Goal: Task Accomplishment & Management: Complete application form

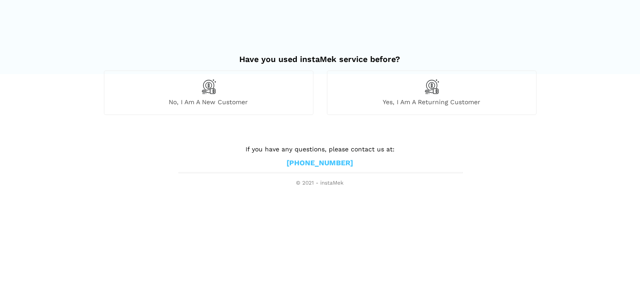
click at [221, 111] on div "No, I am a new customer" at bounding box center [208, 93] width 209 height 44
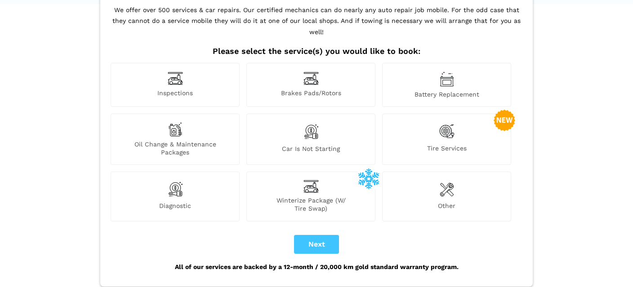
scroll to position [71, 0]
click at [177, 125] on div "Oil Change & Maintenance Packages" at bounding box center [175, 138] width 129 height 51
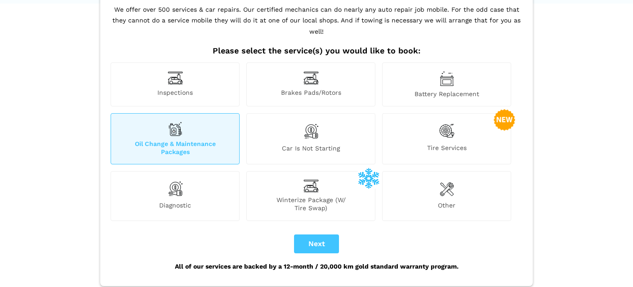
click at [423, 179] on div "Other" at bounding box center [446, 195] width 129 height 49
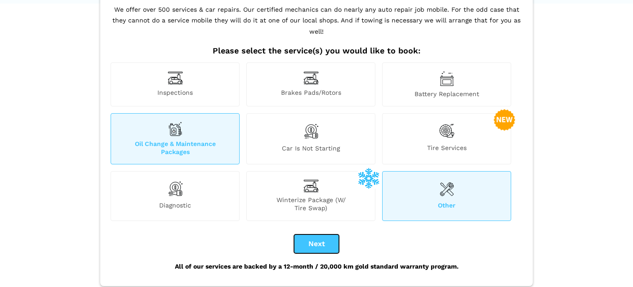
click at [325, 235] on button "Next" at bounding box center [316, 244] width 45 height 19
checkbox input "true"
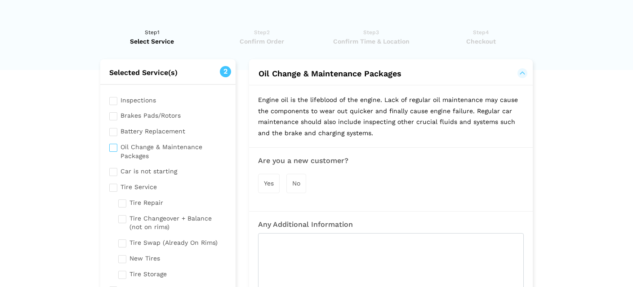
scroll to position [0, 0]
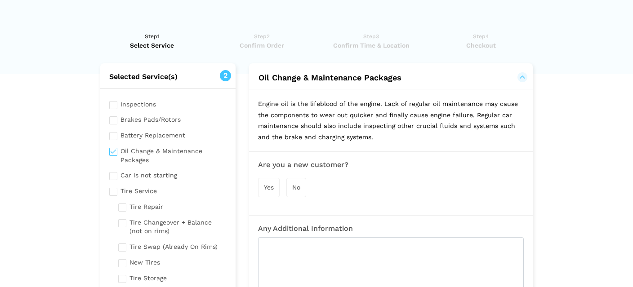
click at [273, 191] on div "Yes" at bounding box center [269, 187] width 22 height 19
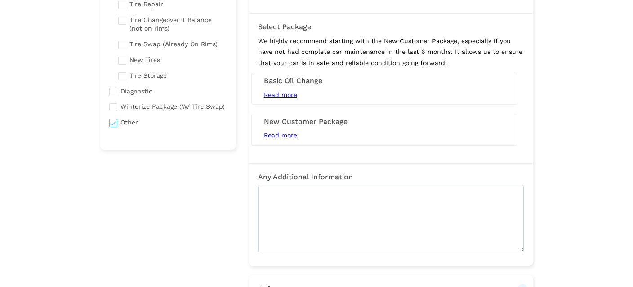
scroll to position [213, 0]
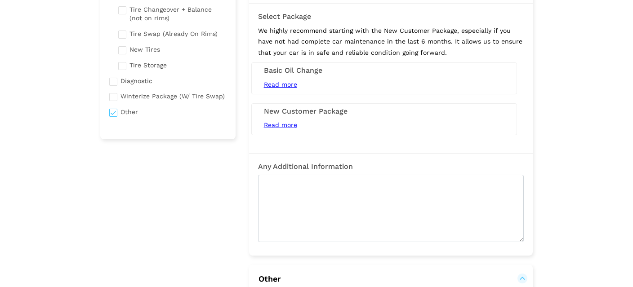
click at [272, 126] on span "Read more" at bounding box center [280, 124] width 33 height 7
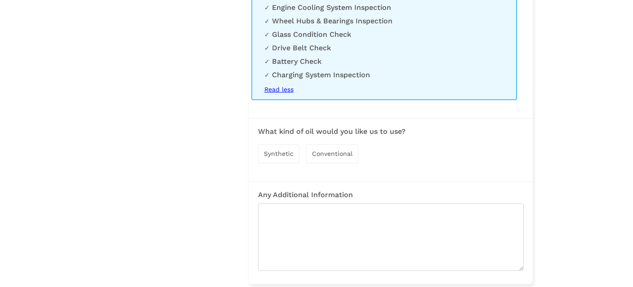
scroll to position [500, 0]
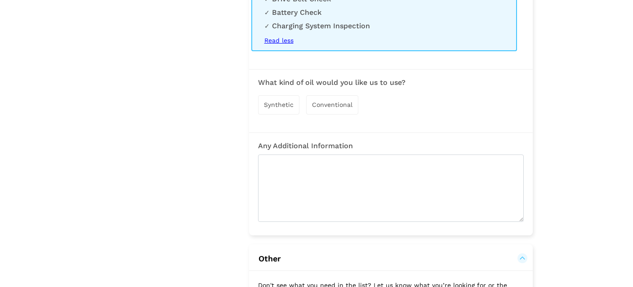
click at [273, 105] on span "Synthetic" at bounding box center [279, 104] width 30 height 7
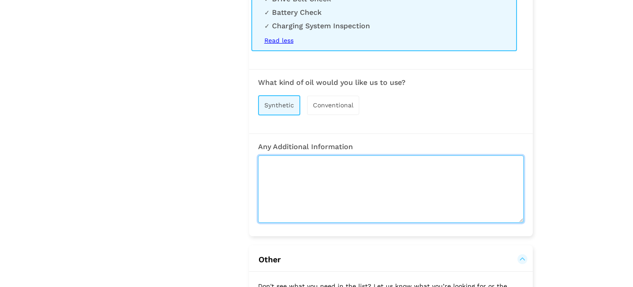
click at [360, 179] on textarea at bounding box center [391, 189] width 266 height 67
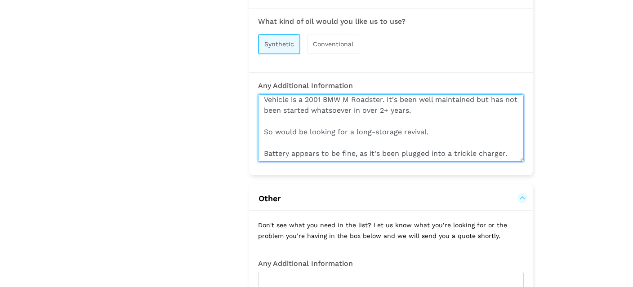
scroll to position [604, 0]
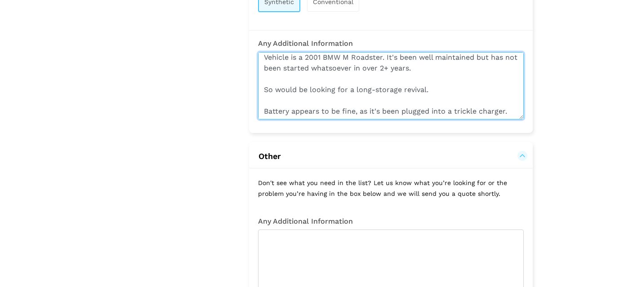
click at [437, 89] on textarea "Vehicle is a 2001 BMW M Roadster. It's been well maintained but has not been st…" at bounding box center [391, 85] width 266 height 67
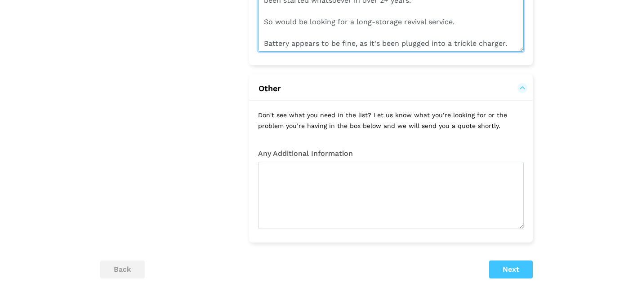
scroll to position [676, 0]
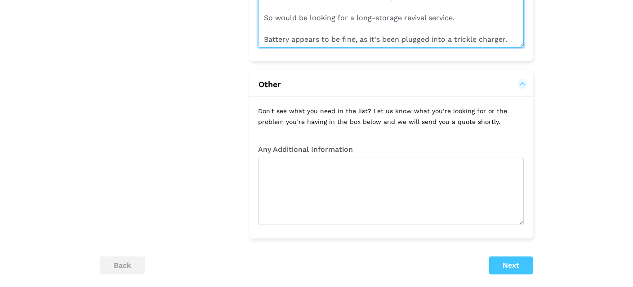
type textarea "Vehicle is a 2001 BMW M Roadster. It's been well maintained but has not been st…"
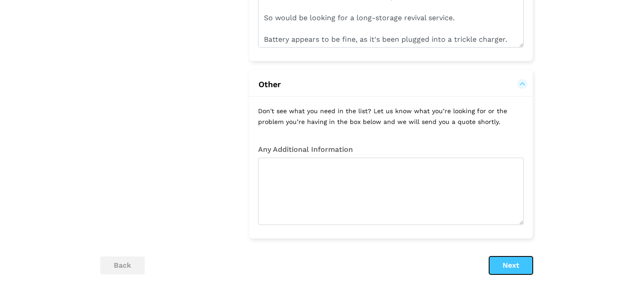
click at [507, 269] on button "Next" at bounding box center [511, 266] width 44 height 18
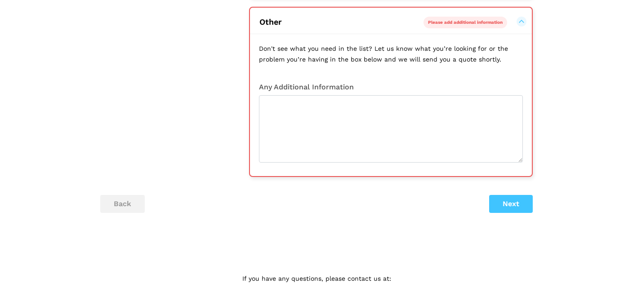
scroll to position [748, 0]
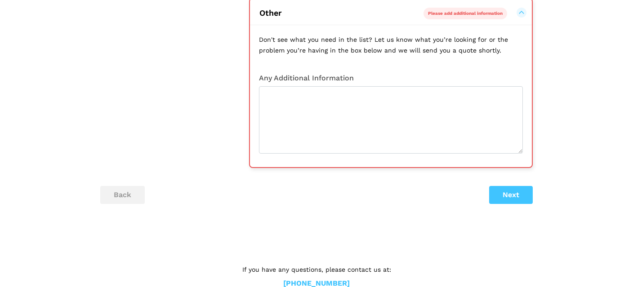
click at [523, 16] on button "Other Please add additional information" at bounding box center [391, 13] width 264 height 11
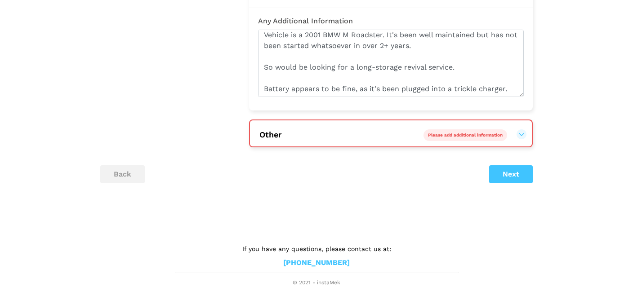
scroll to position [628, 0]
click at [520, 134] on button "Other Please add additional information" at bounding box center [391, 134] width 264 height 11
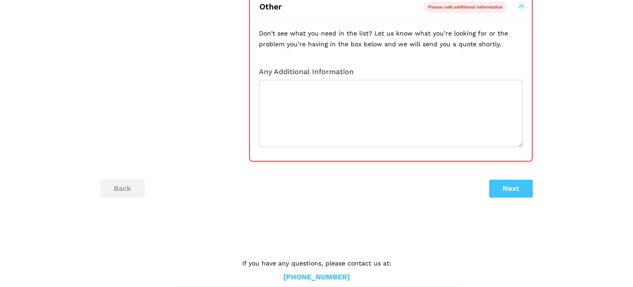
scroll to position [757, 0]
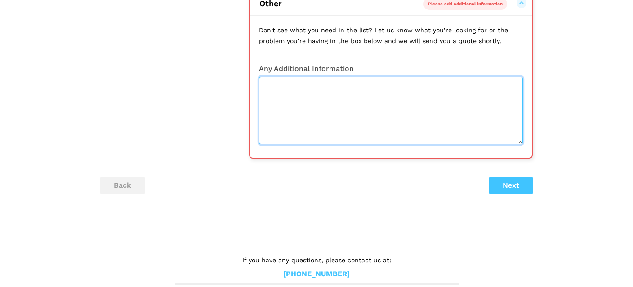
click at [401, 124] on textarea at bounding box center [391, 110] width 264 height 67
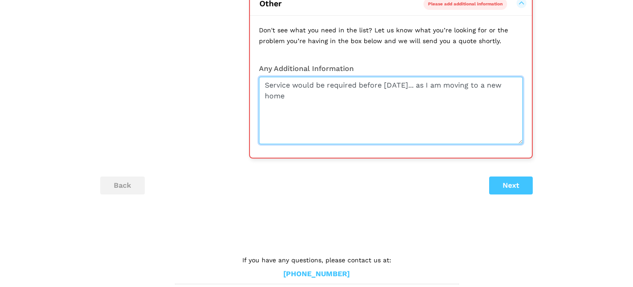
type textarea "Service would be required before [DATE]... as I am moving to a new home."
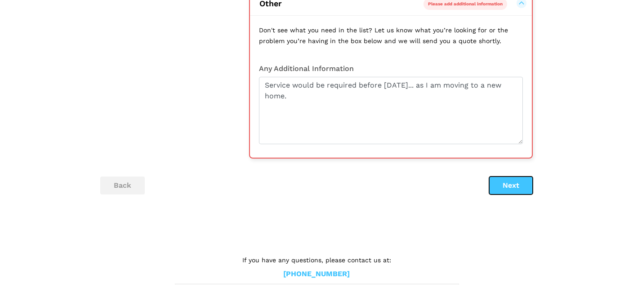
click at [508, 186] on button "Next" at bounding box center [511, 186] width 44 height 18
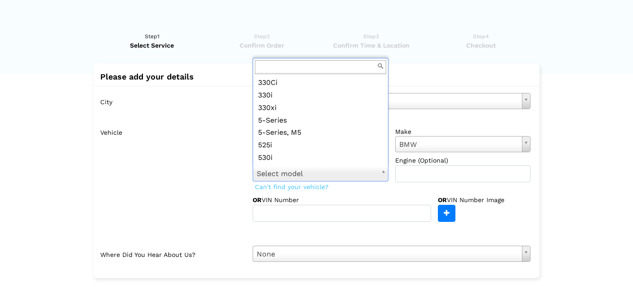
scroll to position [246, 0]
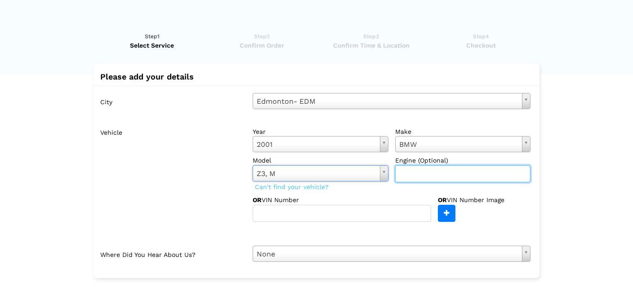
click at [417, 178] on input "text" at bounding box center [463, 173] width 136 height 17
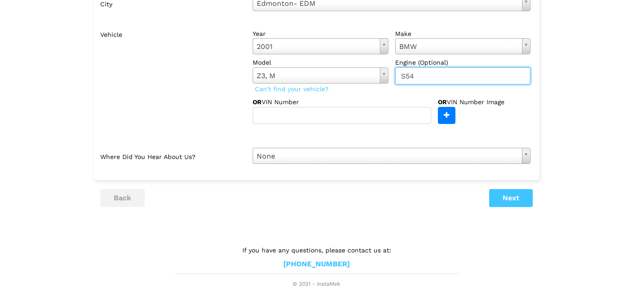
scroll to position [99, 0]
type input "S54"
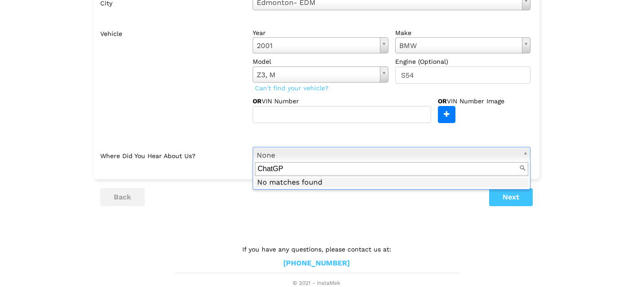
type input "ChatGPT"
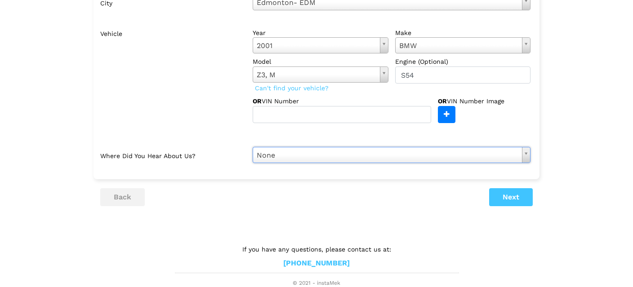
click at [529, 142] on div "City [GEOGRAPHIC_DATA]- EDM Select city [GEOGRAPHIC_DATA]- [GEOGRAPHIC_DATA] - …" at bounding box center [316, 78] width 446 height 183
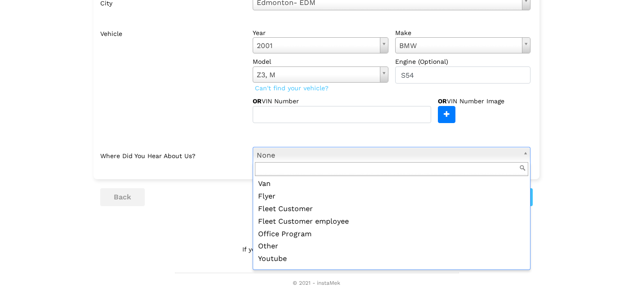
scroll to position [91, 0]
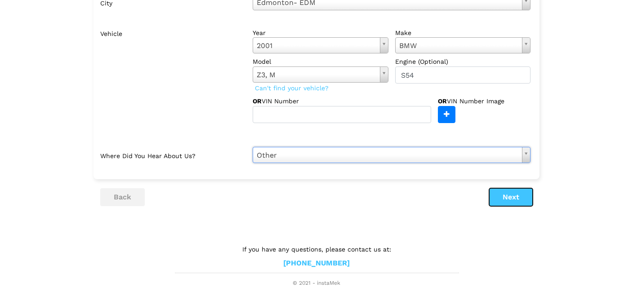
click at [503, 203] on button "Next" at bounding box center [511, 197] width 44 height 18
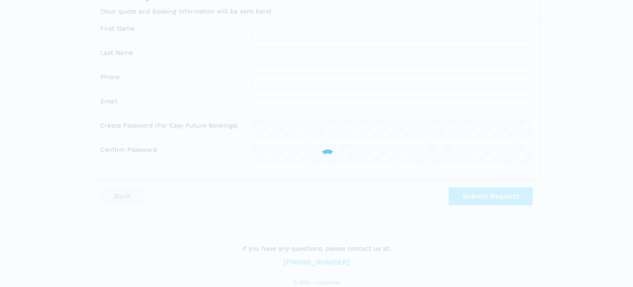
scroll to position [79, 0]
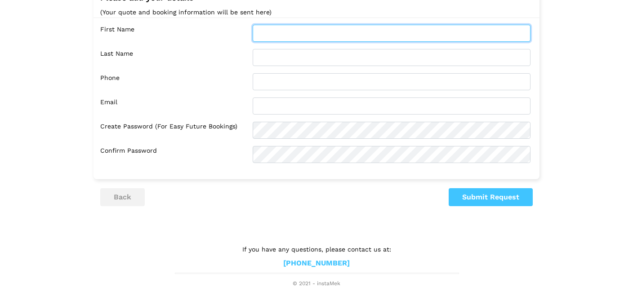
click at [351, 38] on input "text" at bounding box center [392, 33] width 278 height 17
type input "[PERSON_NAME]"
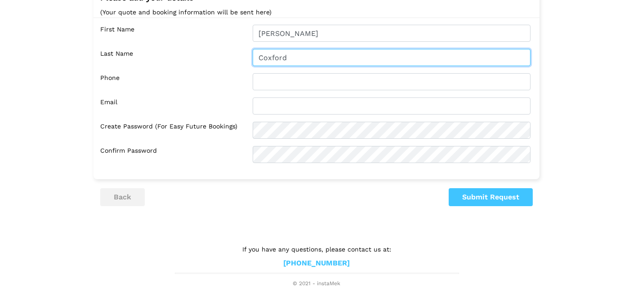
type input "Coxford"
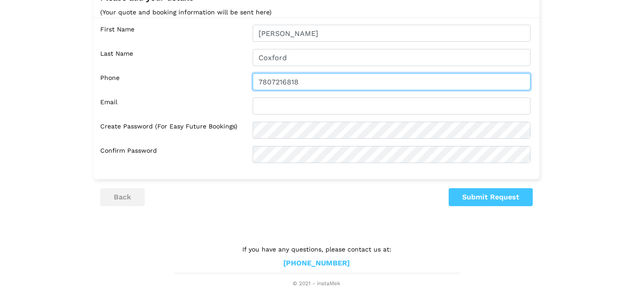
type input "7807216818"
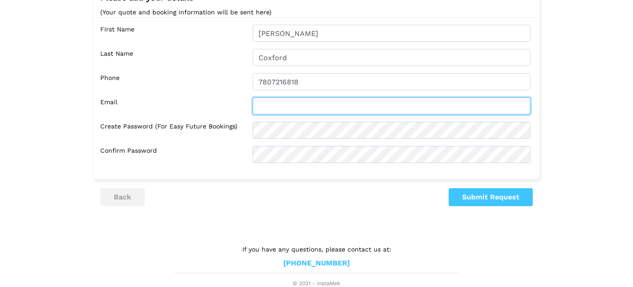
click at [280, 105] on input "text" at bounding box center [392, 106] width 278 height 17
type input "[EMAIL_ADDRESS][DOMAIN_NAME]"
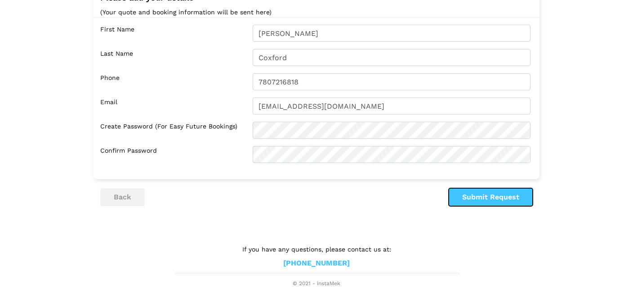
click at [475, 195] on button "Submit Request" at bounding box center [491, 197] width 84 height 18
